Goal: Ask a question

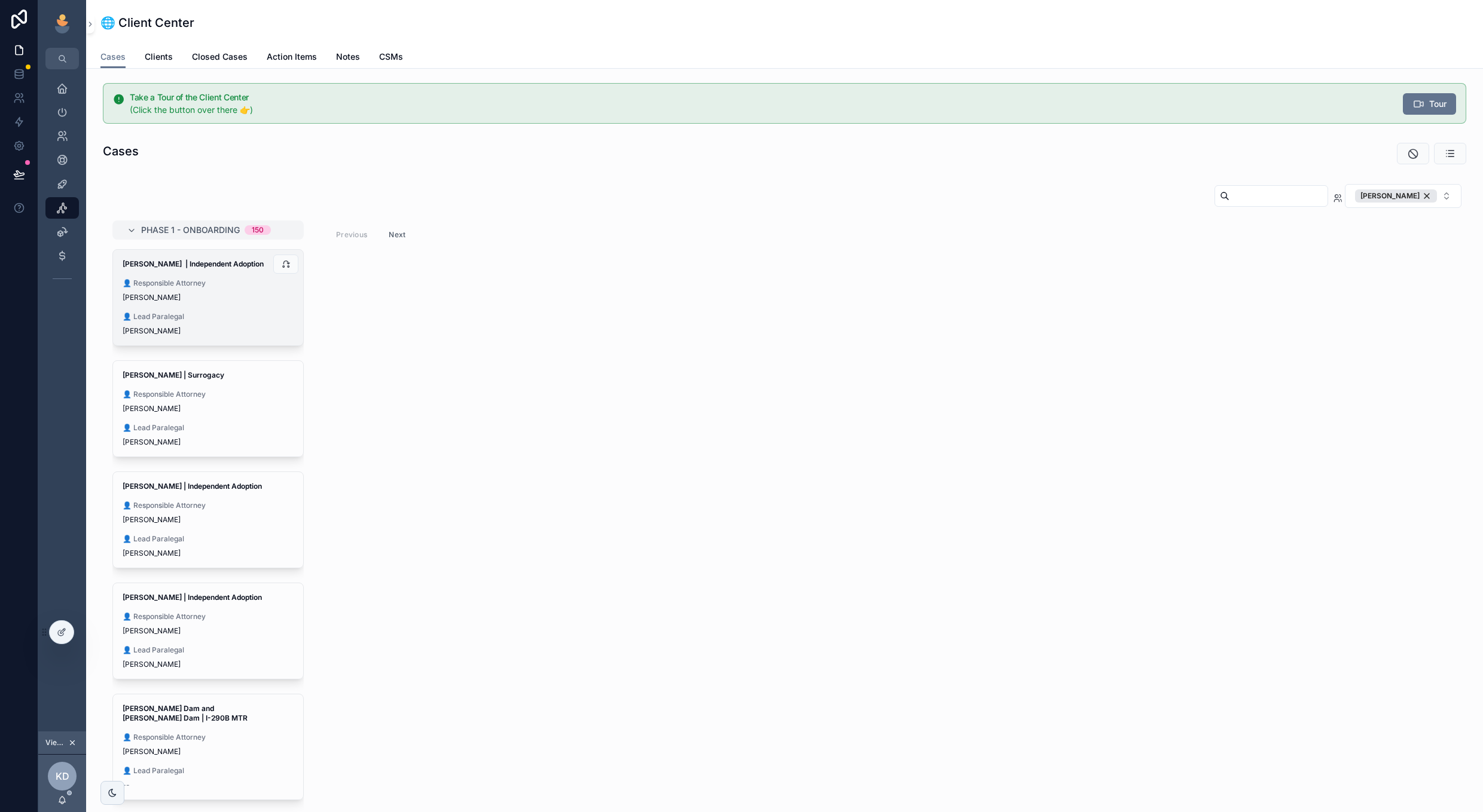
click at [224, 298] on div "[PERSON_NAME]" at bounding box center [208, 297] width 171 height 9
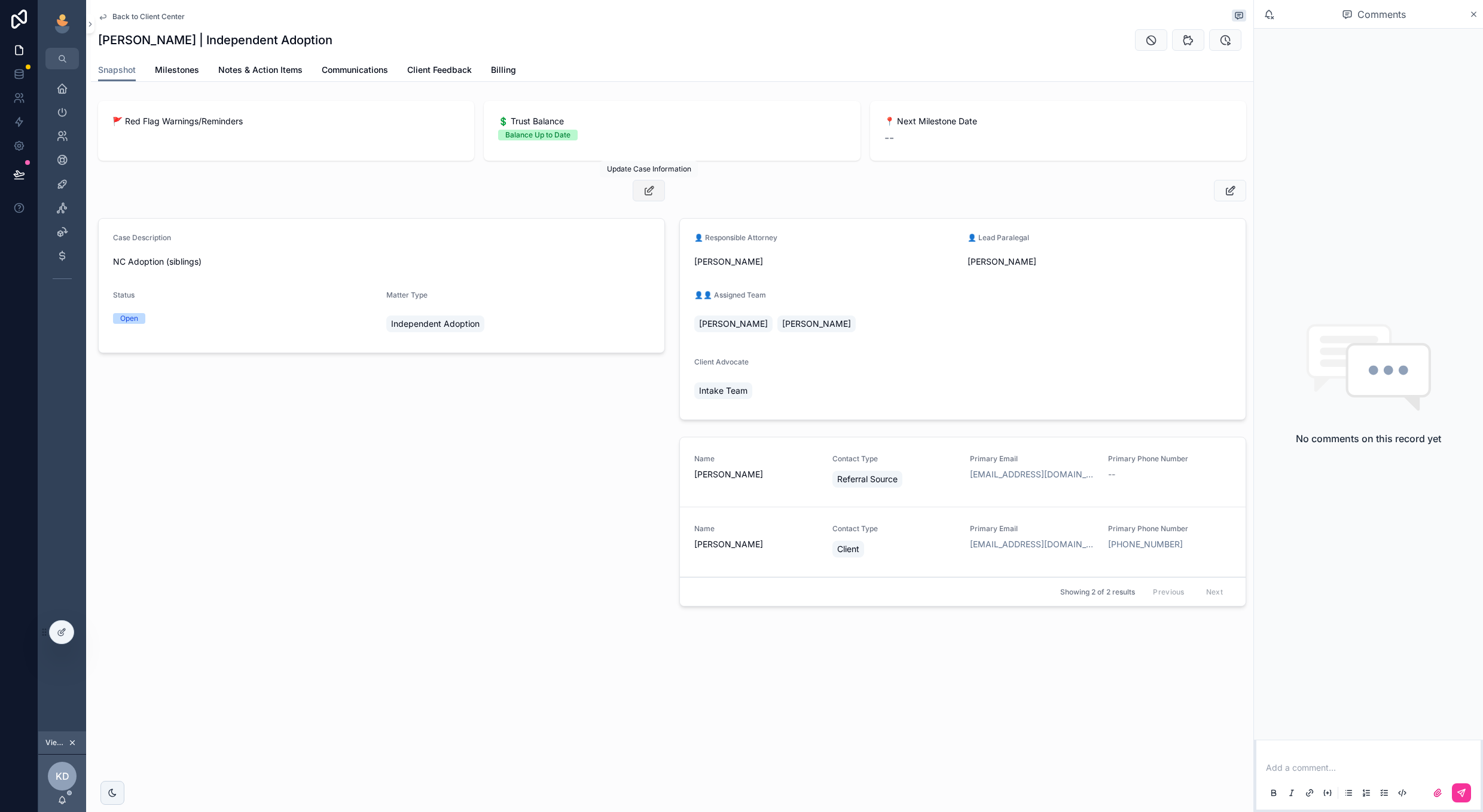
click at [647, 195] on icon "scrollable content" at bounding box center [648, 191] width 12 height 12
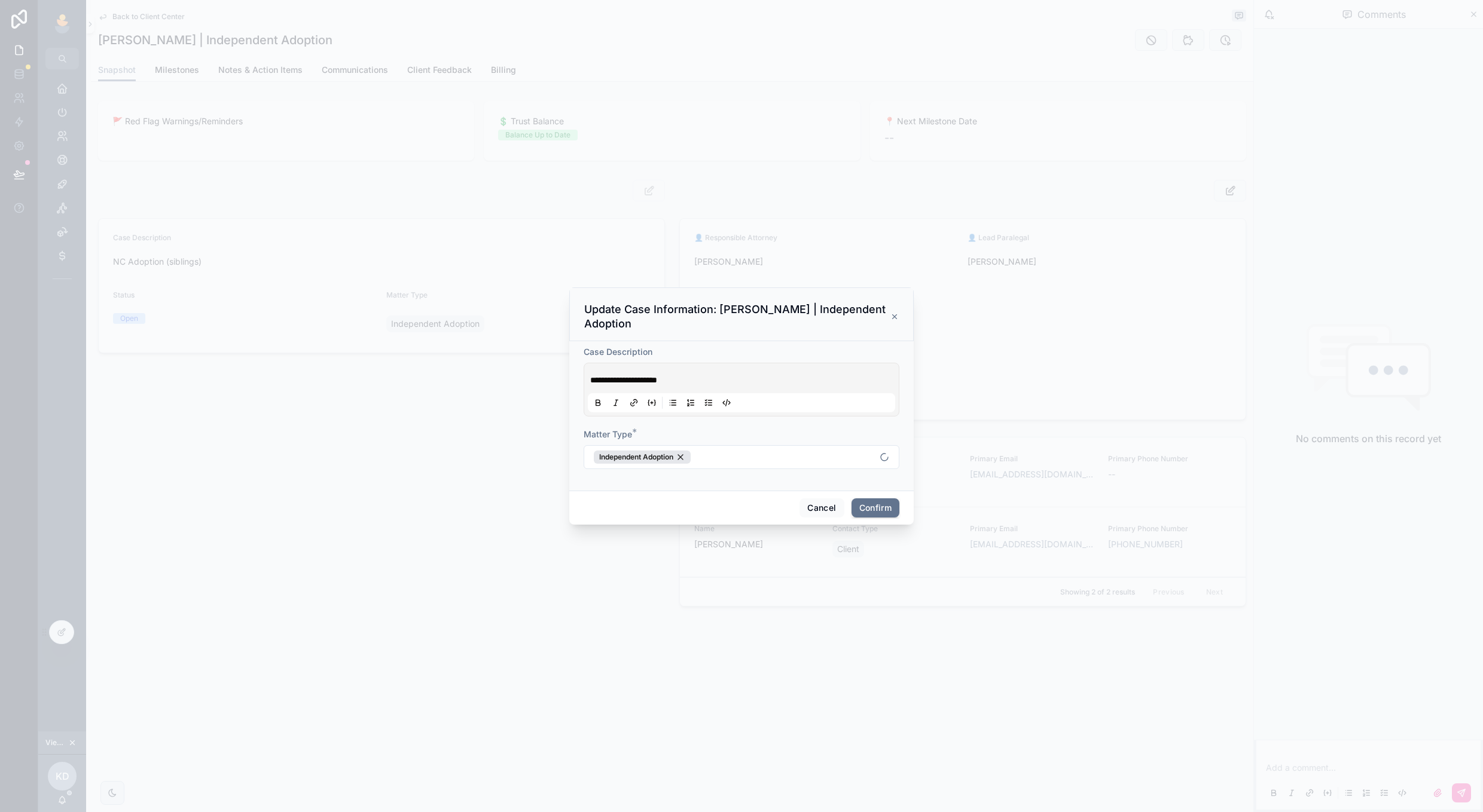
click at [897, 319] on icon at bounding box center [895, 317] width 4 height 4
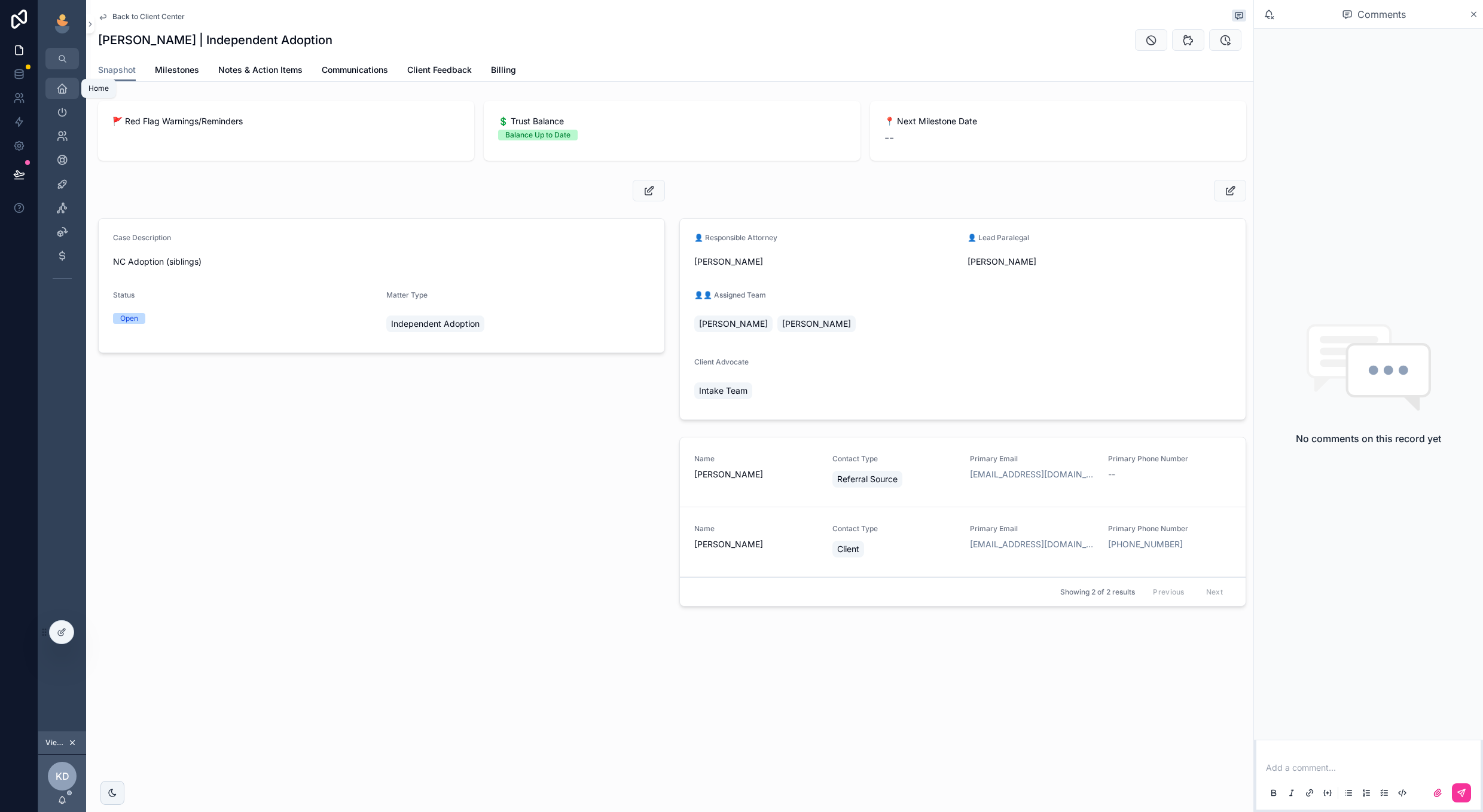
click at [57, 86] on icon "scrollable content" at bounding box center [62, 88] width 12 height 12
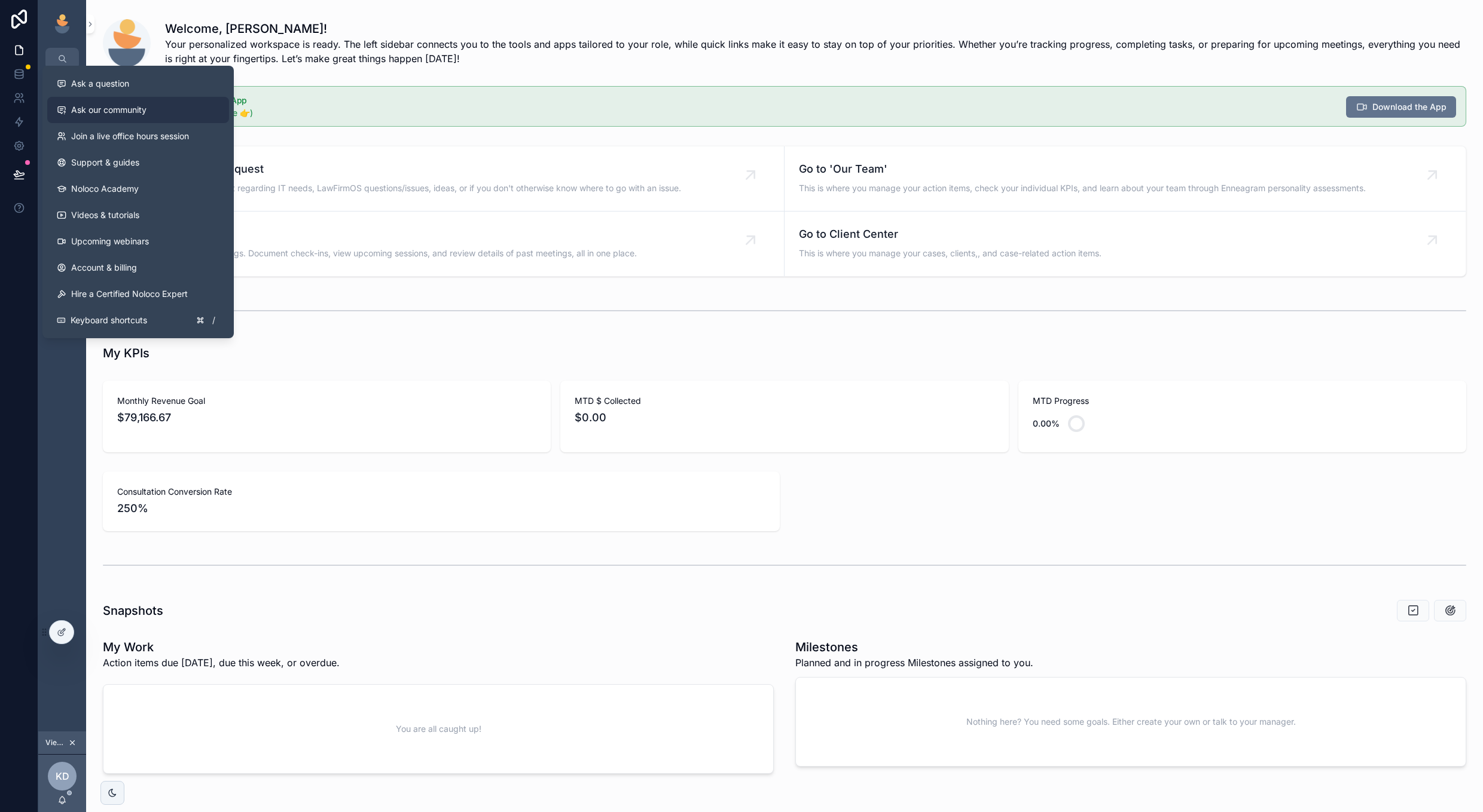
click at [163, 115] on link "Ask our community" at bounding box center [138, 110] width 182 height 27
